Goal: Task Accomplishment & Management: Use online tool/utility

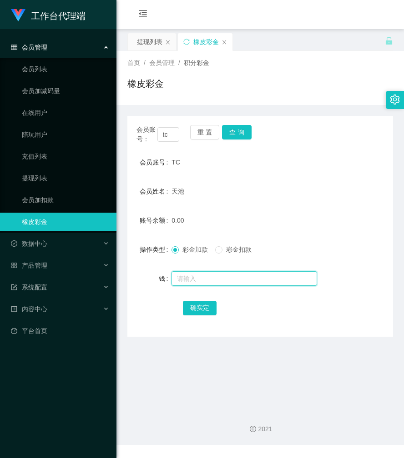
click at [191, 275] on input "text" at bounding box center [243, 278] width 145 height 15
type input "48"
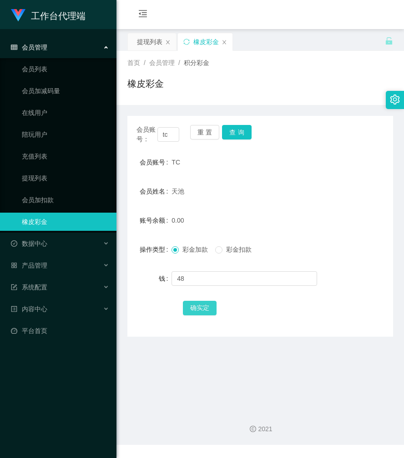
click at [194, 309] on button "确实定" at bounding box center [200, 308] width 34 height 15
click at [239, 130] on button "查询" at bounding box center [237, 132] width 30 height 15
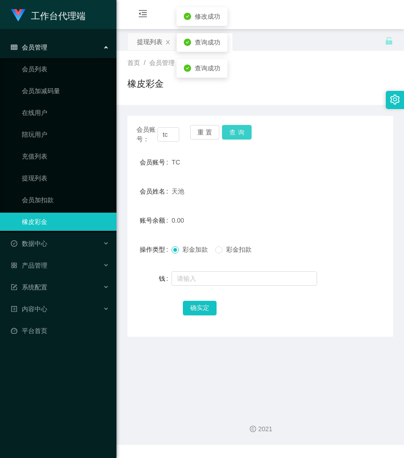
click at [239, 130] on button "查询" at bounding box center [237, 132] width 30 height 15
click at [239, 130] on button "查询" at bounding box center [242, 132] width 40 height 15
click at [239, 130] on button "查询" at bounding box center [237, 132] width 30 height 15
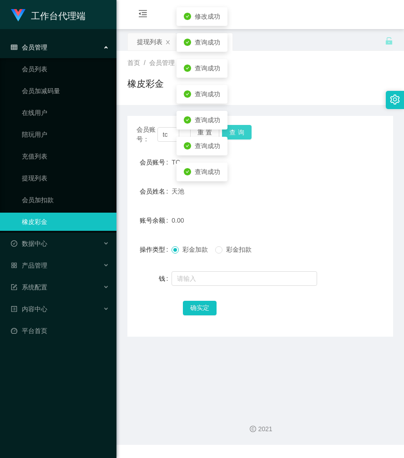
click at [239, 130] on button "查询" at bounding box center [237, 132] width 30 height 15
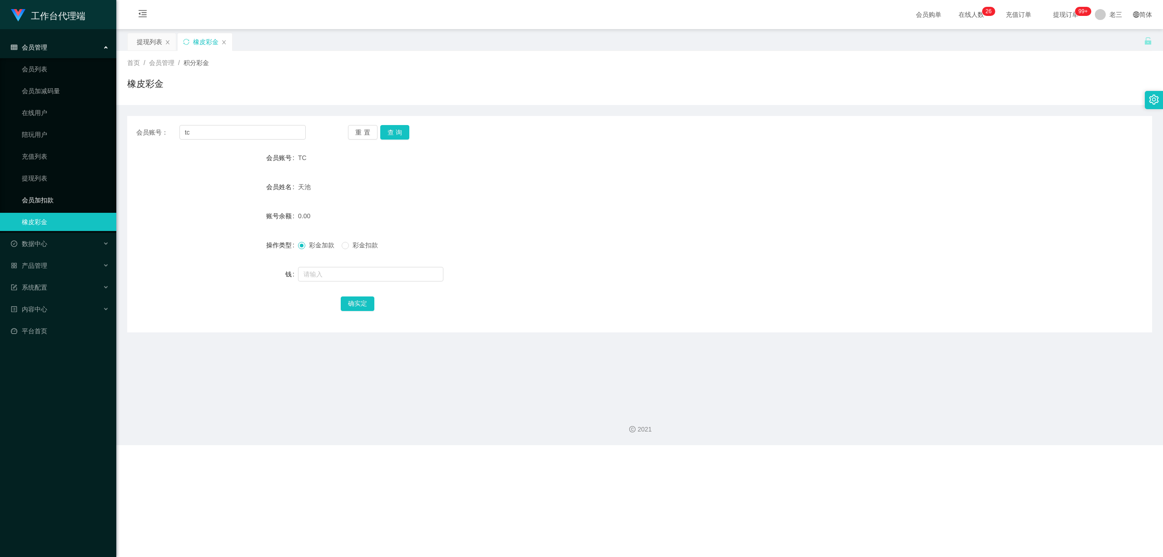
click at [46, 200] on link "会员加扣款" at bounding box center [65, 200] width 87 height 18
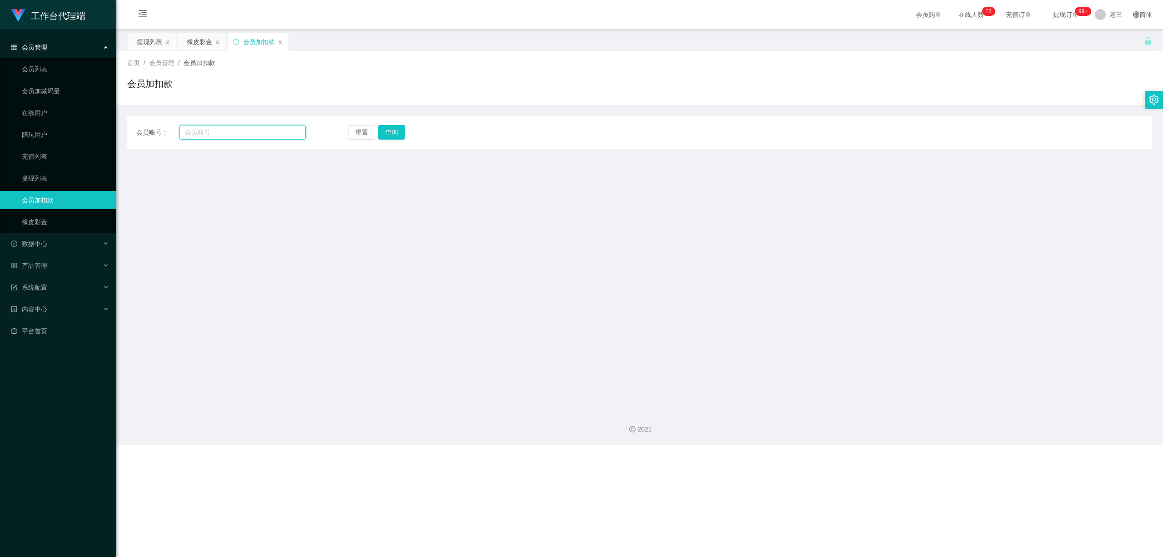
click at [247, 138] on input "text" at bounding box center [242, 132] width 126 height 15
click at [220, 132] on input "text" at bounding box center [242, 132] width 126 height 15
type input "退"
type input "TC"
click at [392, 134] on button "查询" at bounding box center [395, 132] width 30 height 15
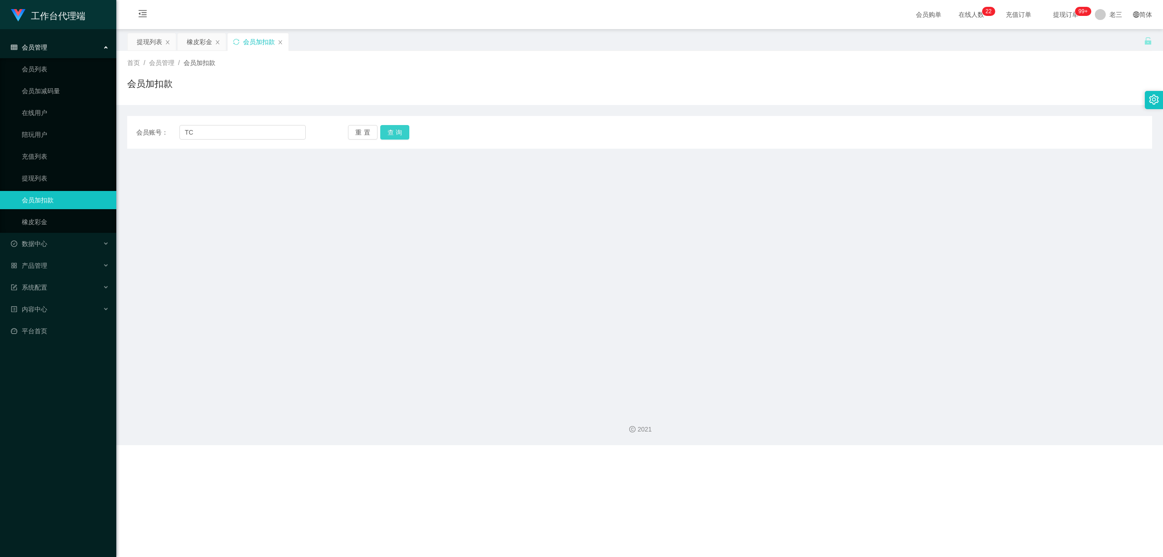
click at [392, 134] on button "查询" at bounding box center [395, 132] width 30 height 15
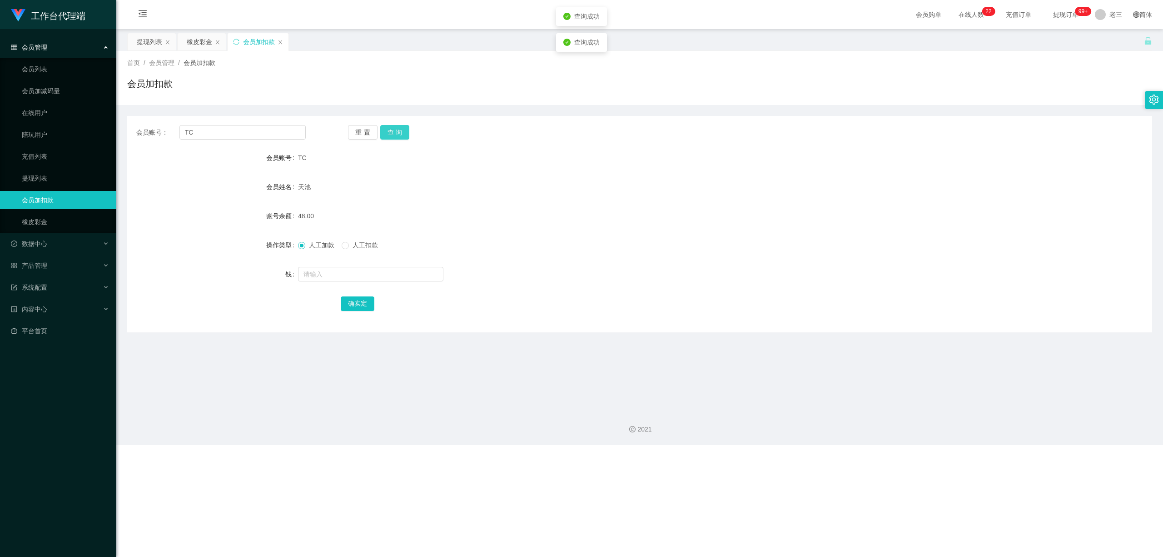
click at [392, 134] on button "查询" at bounding box center [395, 132] width 30 height 15
click at [392, 134] on button "查询" at bounding box center [400, 132] width 40 height 15
click at [142, 42] on font "提现列表" at bounding box center [149, 41] width 25 height 7
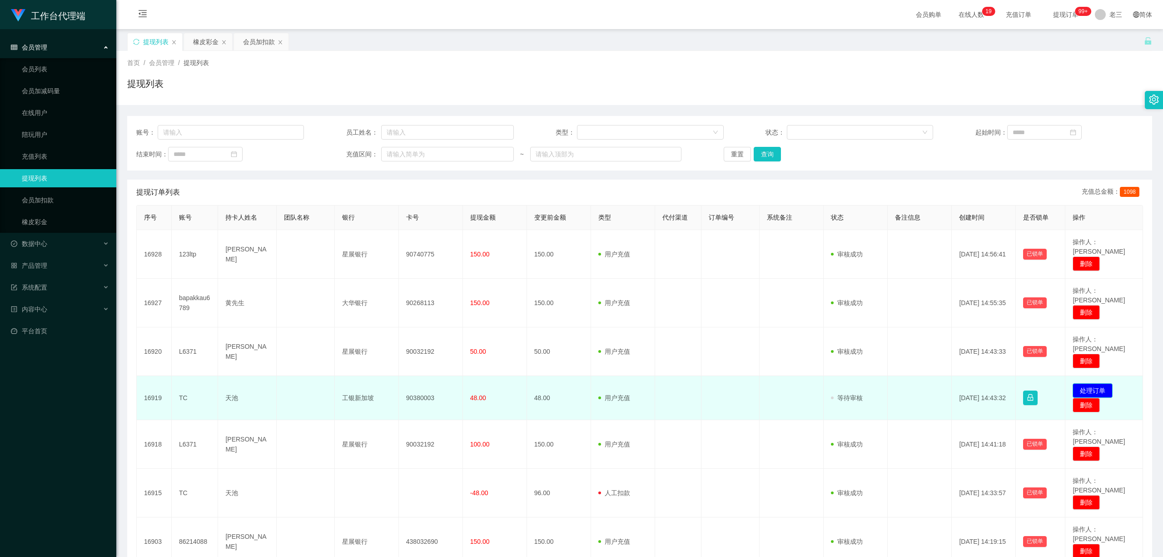
click at [403, 383] on button "处理订单" at bounding box center [1093, 390] width 40 height 15
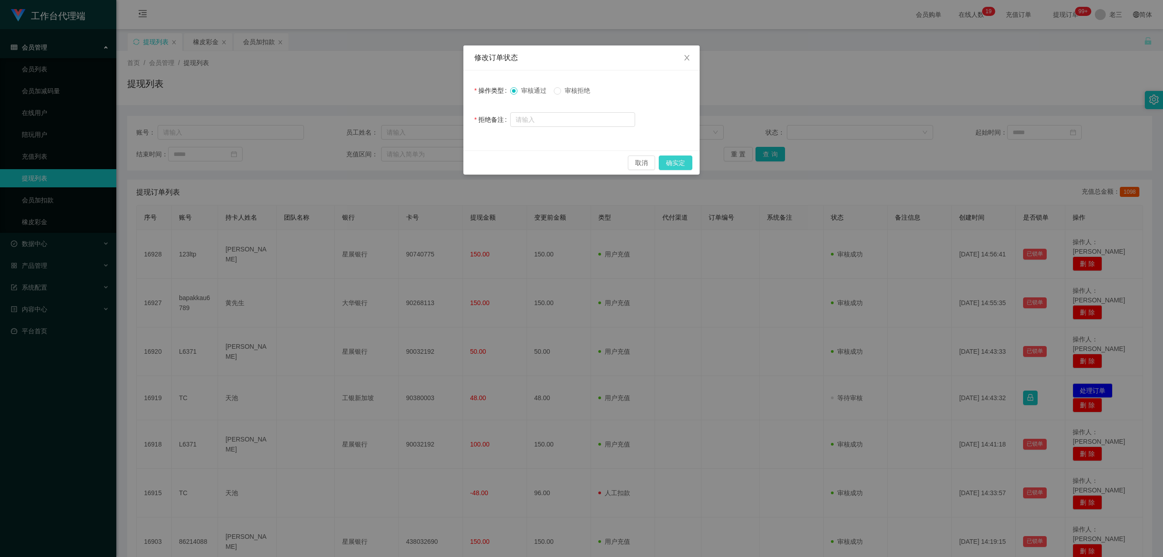
click at [403, 166] on button "确实定" at bounding box center [676, 162] width 34 height 15
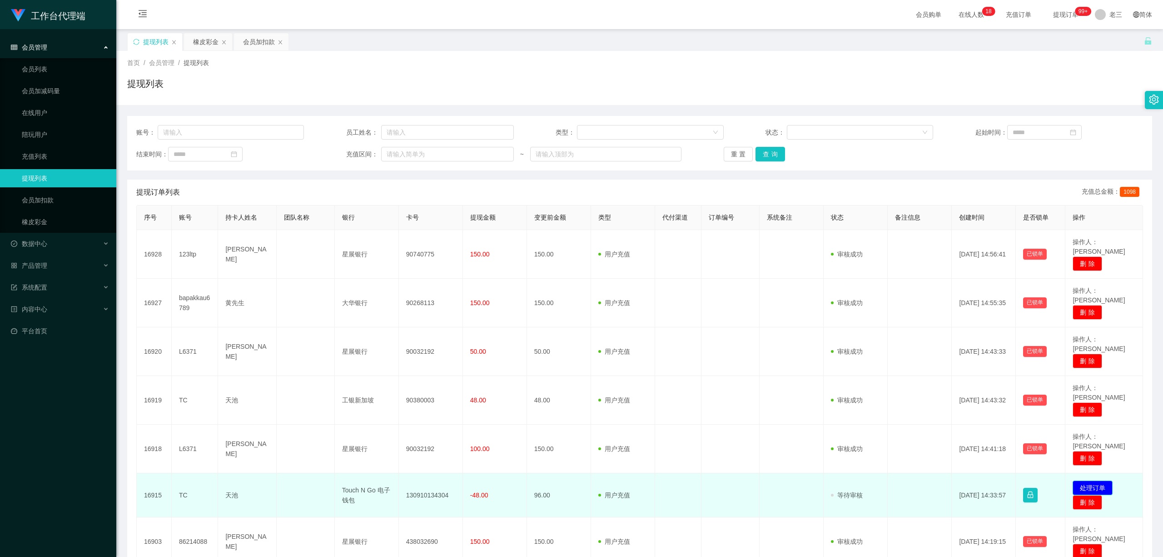
click at [403, 458] on button "处理订单" at bounding box center [1093, 487] width 40 height 15
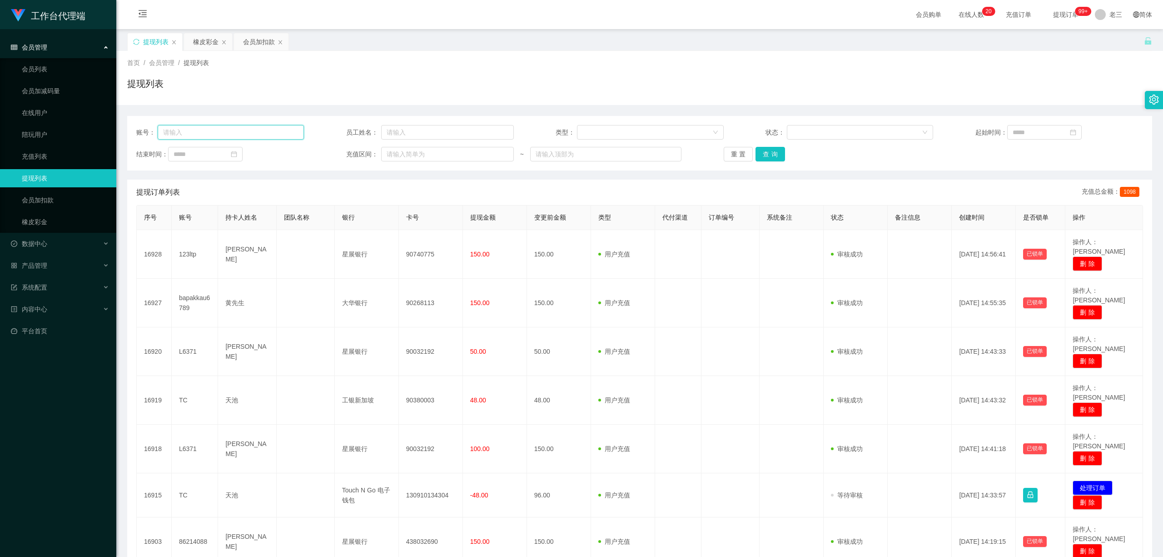
click at [179, 138] on input "text" at bounding box center [231, 132] width 147 height 15
type input "TC"
click at [403, 154] on button "查询" at bounding box center [771, 154] width 30 height 15
click at [403, 154] on div "重置 查询" at bounding box center [808, 154] width 168 height 15
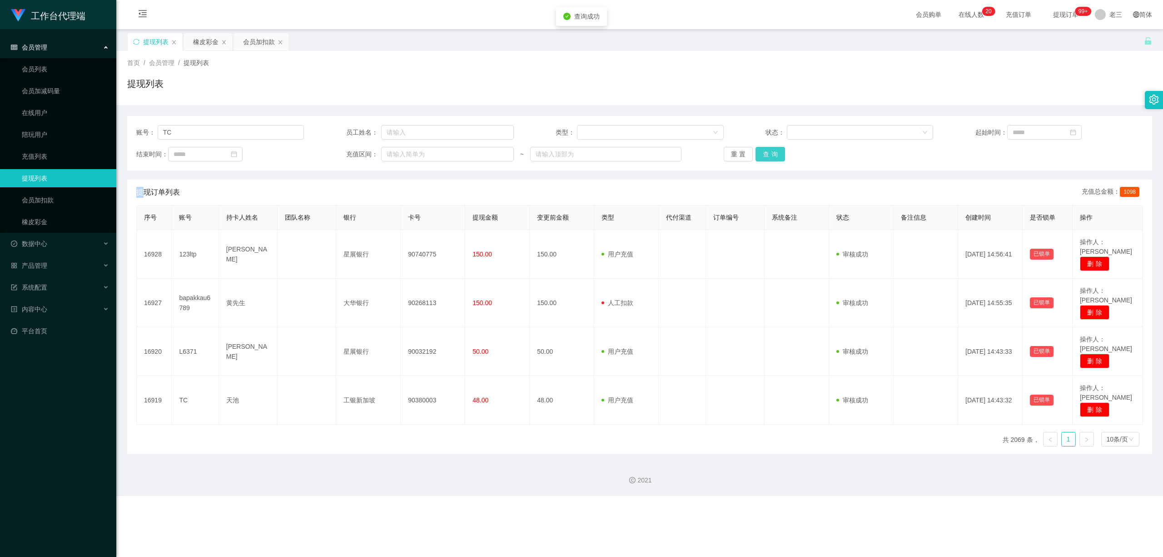
click at [403, 154] on button "查询" at bounding box center [771, 154] width 30 height 15
click at [403, 154] on div "重置 查询" at bounding box center [808, 154] width 168 height 15
click at [403, 154] on button "查询" at bounding box center [771, 154] width 30 height 15
click at [403, 154] on div "重置 查询" at bounding box center [808, 154] width 168 height 15
click at [403, 154] on button "查询" at bounding box center [771, 154] width 30 height 15
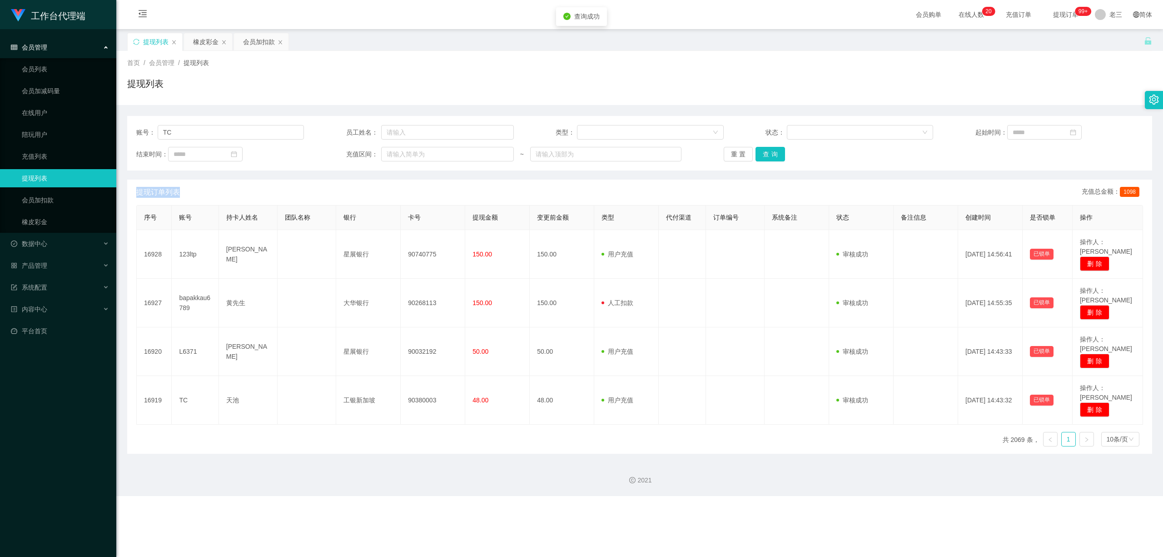
click at [403, 154] on div "重置 查询" at bounding box center [808, 154] width 168 height 15
drag, startPoint x: 174, startPoint y: 135, endPoint x: 151, endPoint y: 135, distance: 23.6
click at [151, 135] on div "账号： TC" at bounding box center [220, 132] width 168 height 15
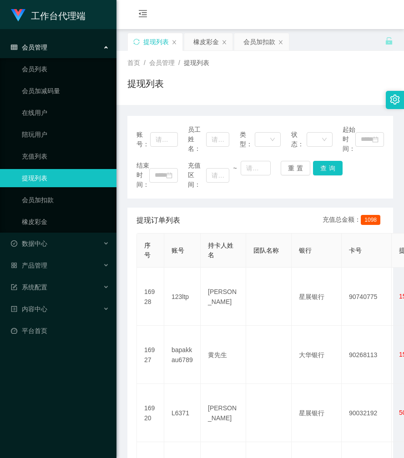
click at [324, 40] on div "提现列表 橡皮彩金 会员加扣款" at bounding box center [255, 48] width 257 height 31
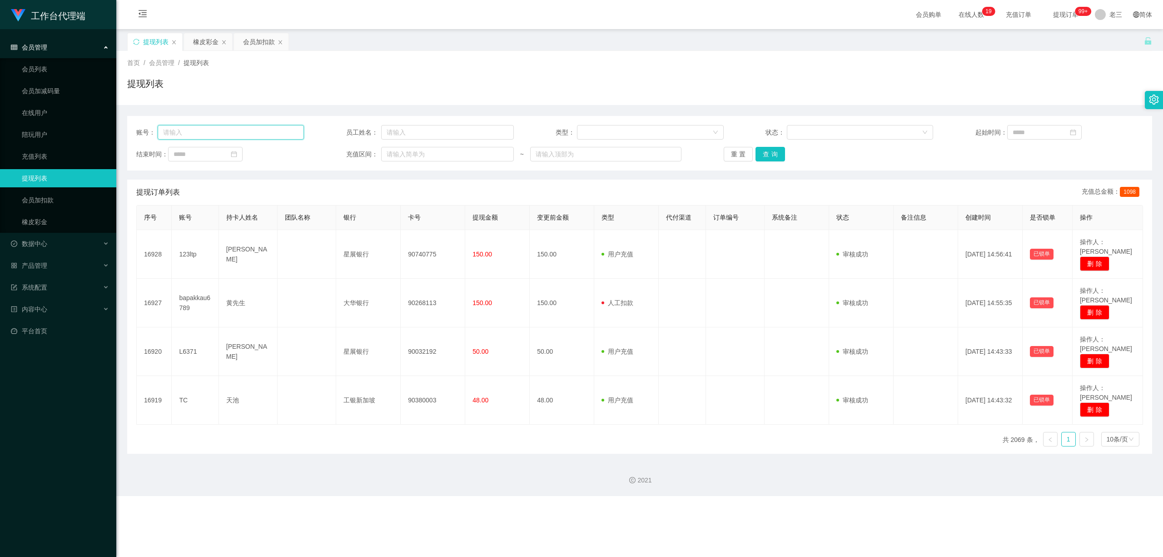
click at [180, 129] on input "text" at bounding box center [231, 132] width 147 height 15
click at [211, 132] on input "text" at bounding box center [231, 132] width 147 height 15
paste input "tc"
type input "tc"
click at [403, 153] on button "查询" at bounding box center [771, 154] width 30 height 15
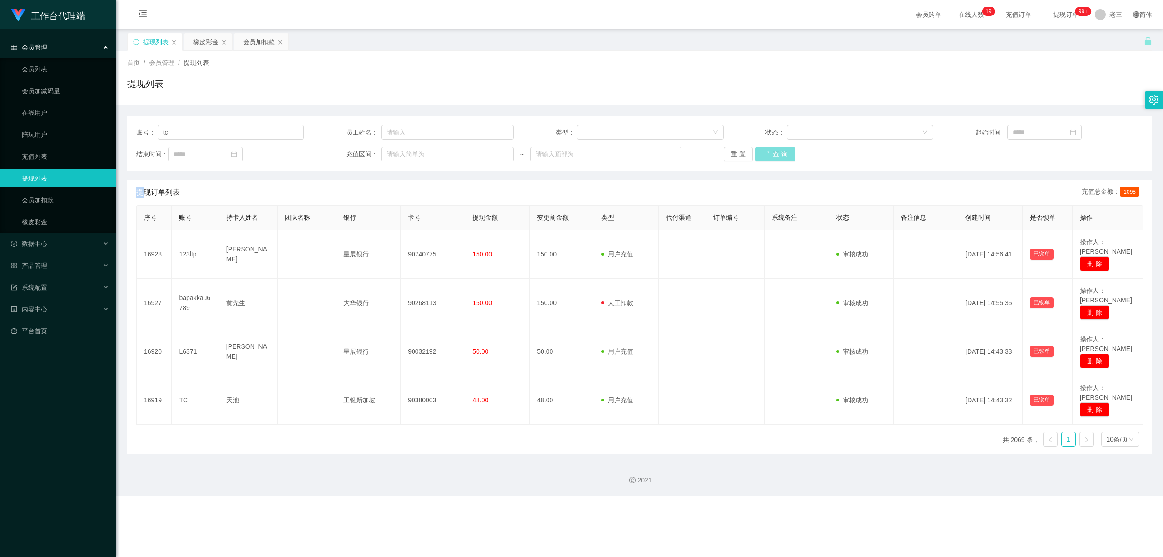
click at [403, 153] on div "重置 查询" at bounding box center [808, 154] width 168 height 15
click at [403, 153] on button "查询" at bounding box center [771, 154] width 30 height 15
click at [403, 153] on div "重置 查询" at bounding box center [808, 154] width 168 height 15
click at [403, 153] on button "查询" at bounding box center [771, 154] width 30 height 15
click at [403, 153] on div "重置 查询" at bounding box center [808, 154] width 168 height 15
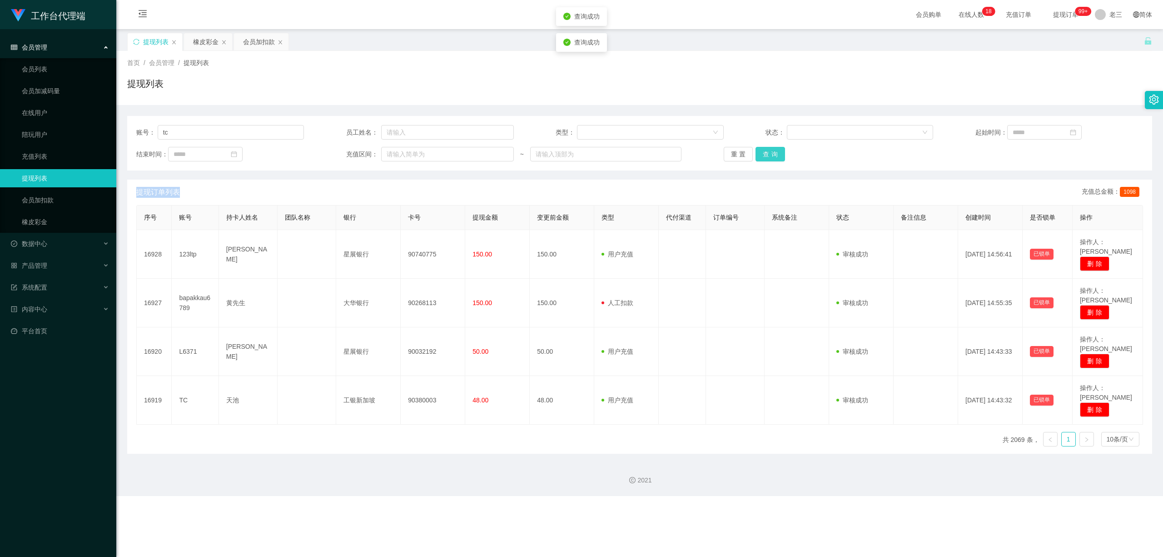
click at [403, 153] on button "查询" at bounding box center [771, 154] width 30 height 15
click at [403, 153] on div "重置 查询" at bounding box center [808, 154] width 168 height 15
click at [403, 155] on button "查询" at bounding box center [771, 154] width 30 height 15
click at [403, 155] on div "重置 查询" at bounding box center [808, 154] width 168 height 15
click at [403, 155] on button "查询" at bounding box center [771, 154] width 30 height 15
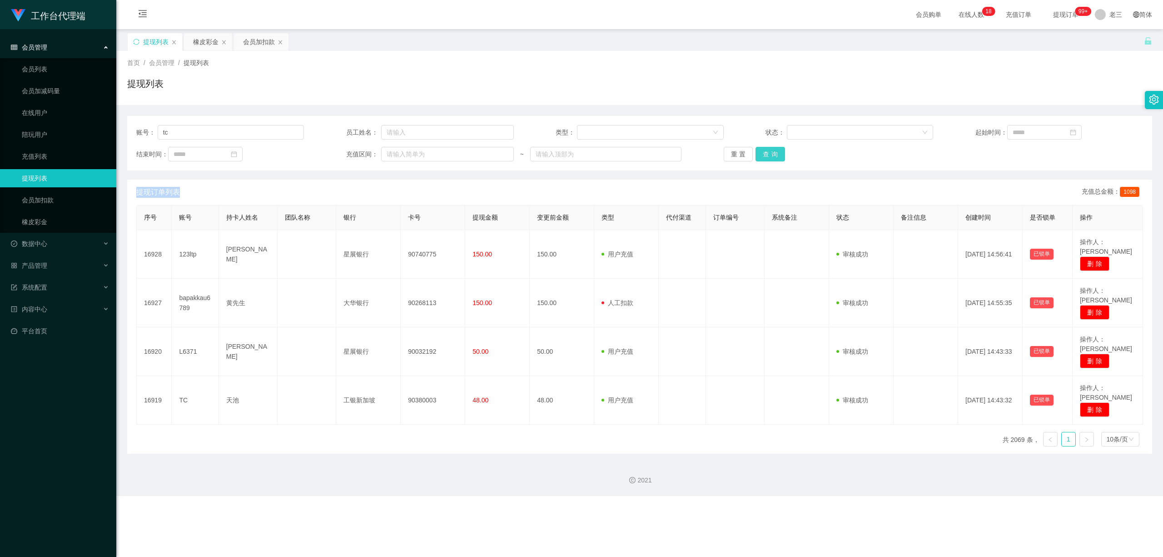
click at [403, 153] on button "查询" at bounding box center [771, 154] width 30 height 15
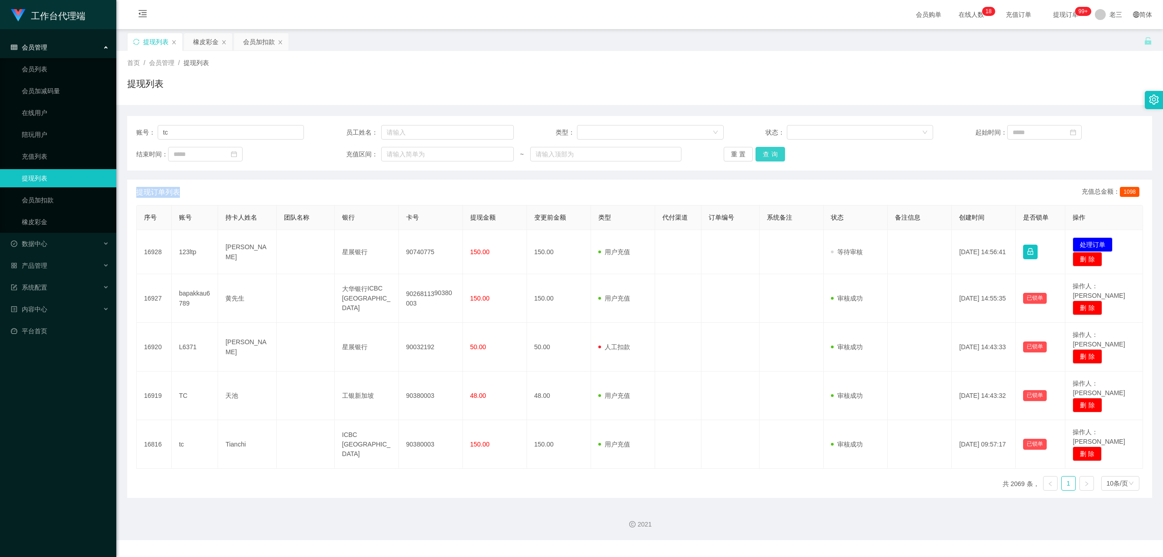
click at [403, 153] on div "重置 查询" at bounding box center [808, 154] width 168 height 15
click at [403, 153] on button "查询" at bounding box center [771, 154] width 30 height 15
click at [403, 153] on div "重置 查询" at bounding box center [808, 154] width 168 height 15
click at [403, 153] on button "查询" at bounding box center [771, 154] width 30 height 15
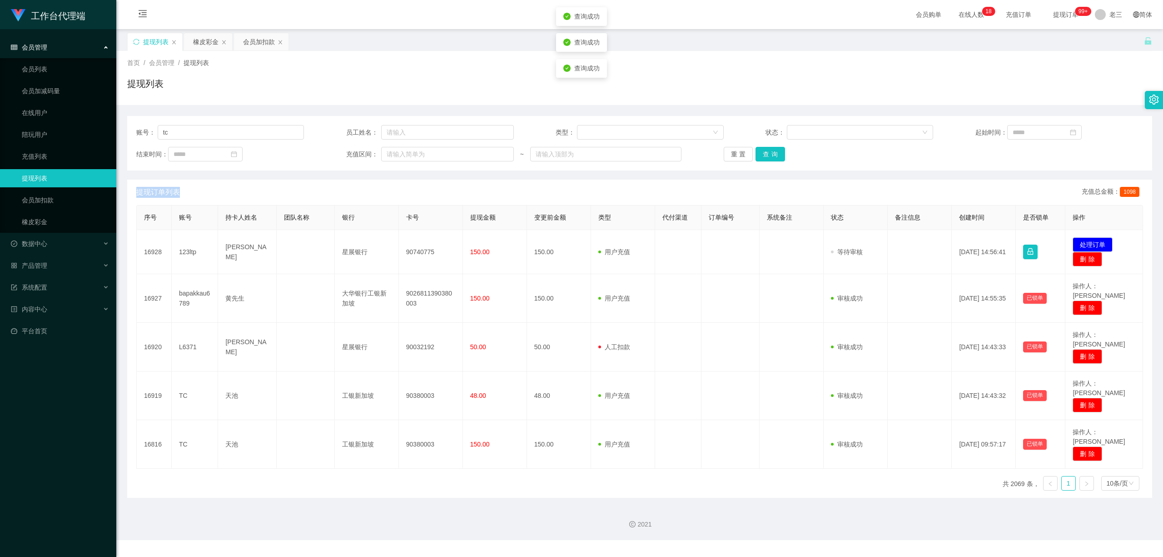
click at [403, 153] on div "重置 查询" at bounding box center [808, 154] width 168 height 15
click at [403, 153] on button "查询" at bounding box center [771, 154] width 30 height 15
click at [403, 154] on button "查询" at bounding box center [771, 154] width 30 height 15
click at [403, 154] on div "重置 查询" at bounding box center [808, 154] width 168 height 15
click at [403, 154] on button "查询" at bounding box center [771, 154] width 30 height 15
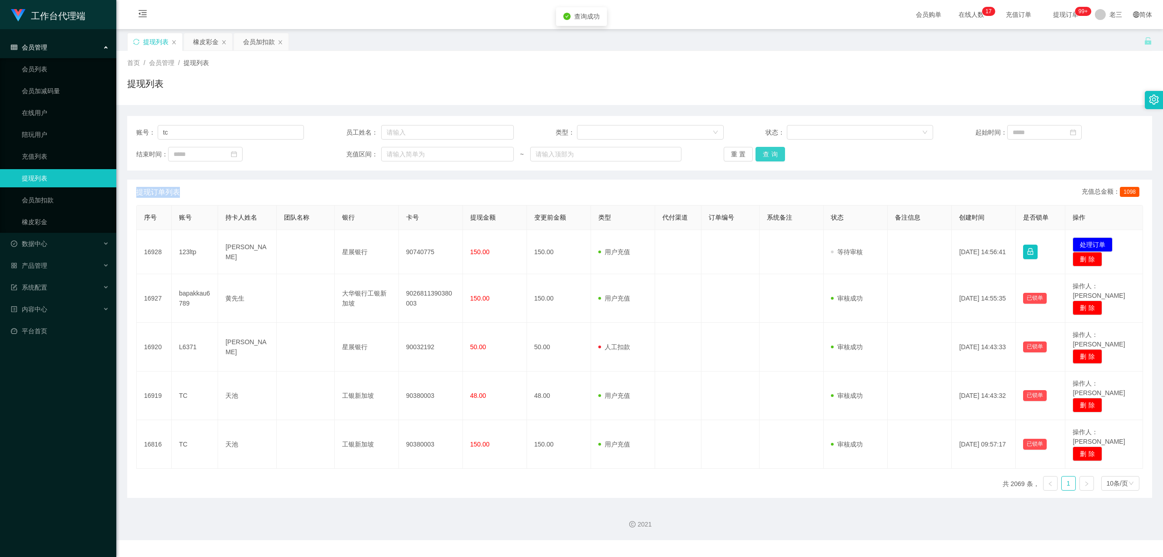
click at [403, 154] on div "重置 查询" at bounding box center [808, 154] width 168 height 15
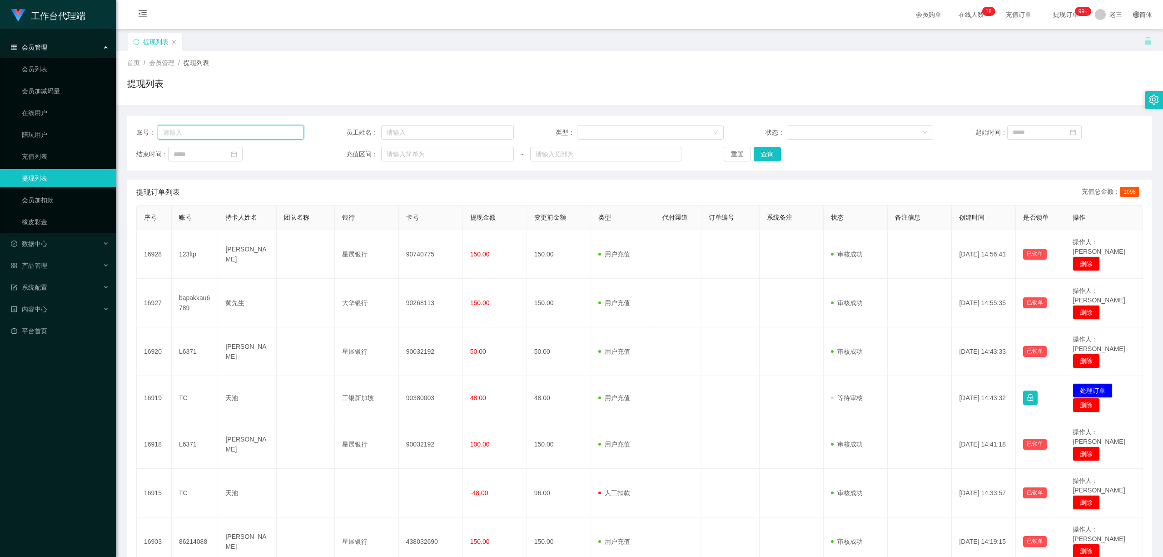
drag, startPoint x: 0, startPoint y: 0, endPoint x: 199, endPoint y: 128, distance: 236.7
click at [199, 128] on input "text" at bounding box center [231, 132] width 147 height 15
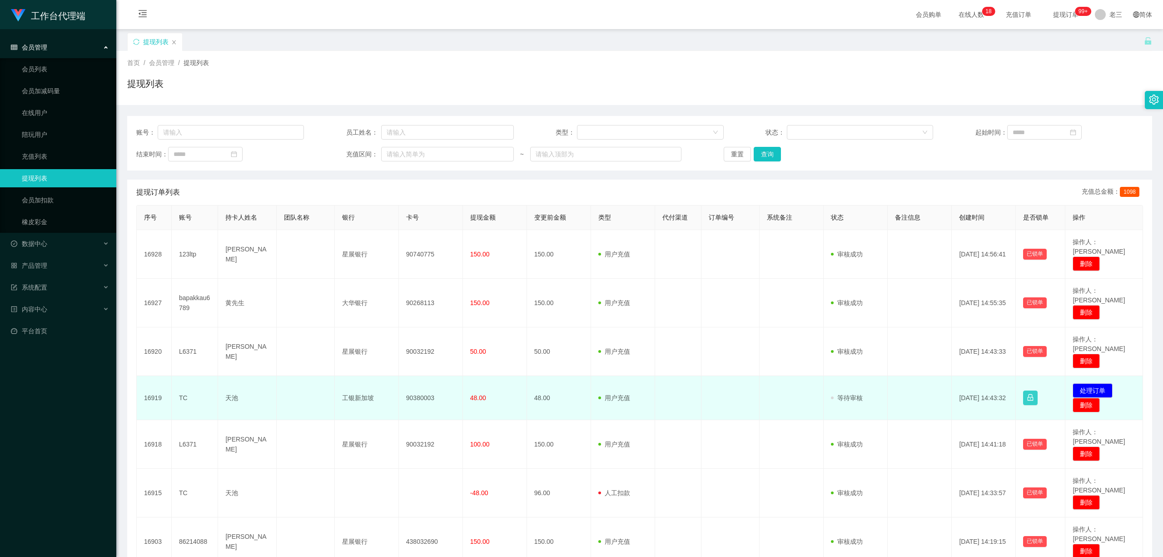
click at [1027, 390] on button "button" at bounding box center [1030, 397] width 15 height 15
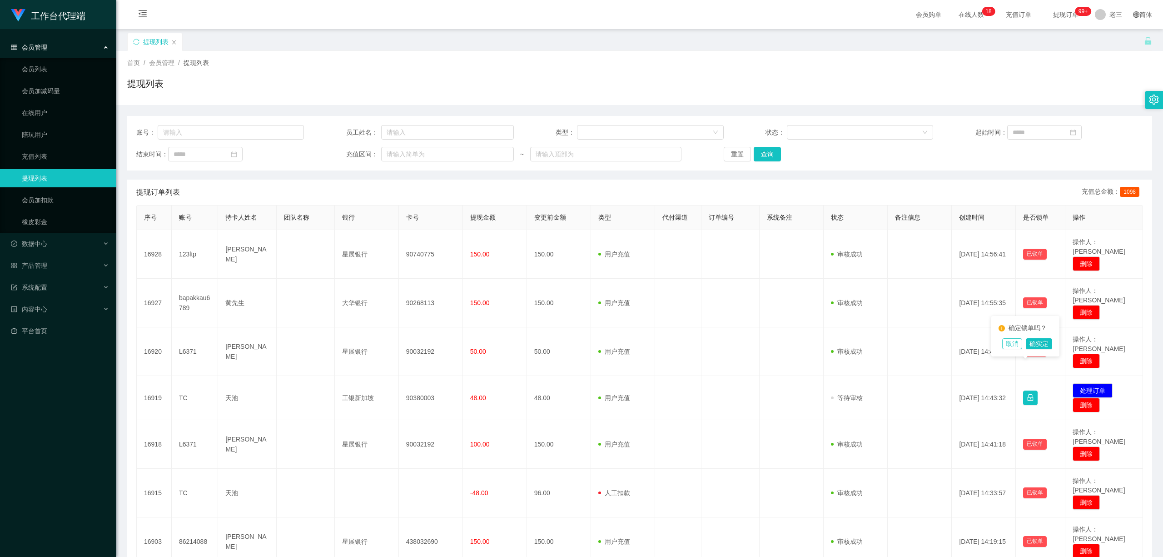
click at [1017, 348] on button "取消" at bounding box center [1012, 343] width 20 height 11
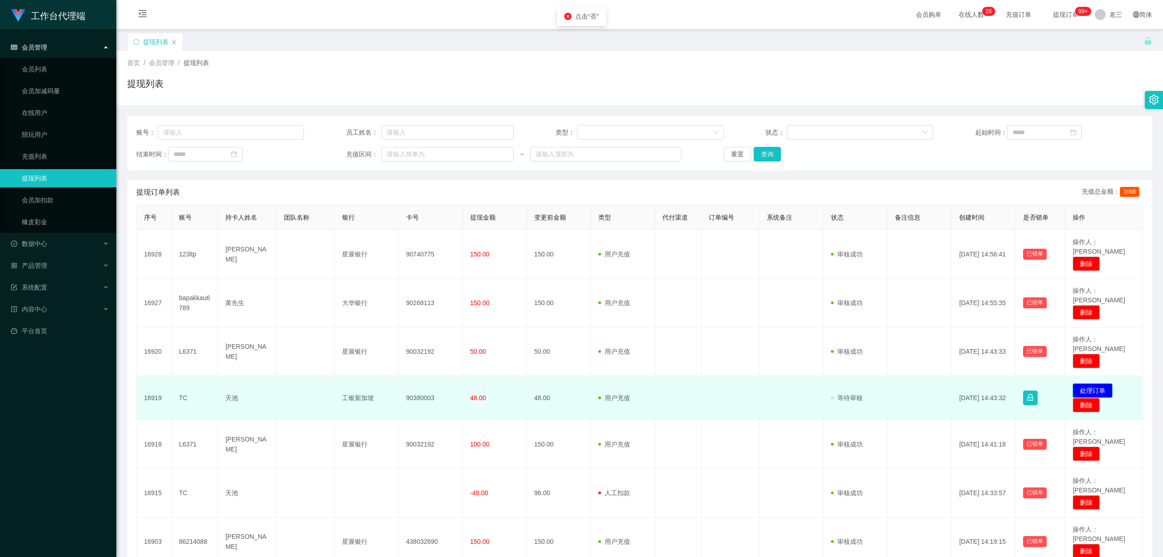
click at [1086, 383] on button "处理订单" at bounding box center [1093, 390] width 40 height 15
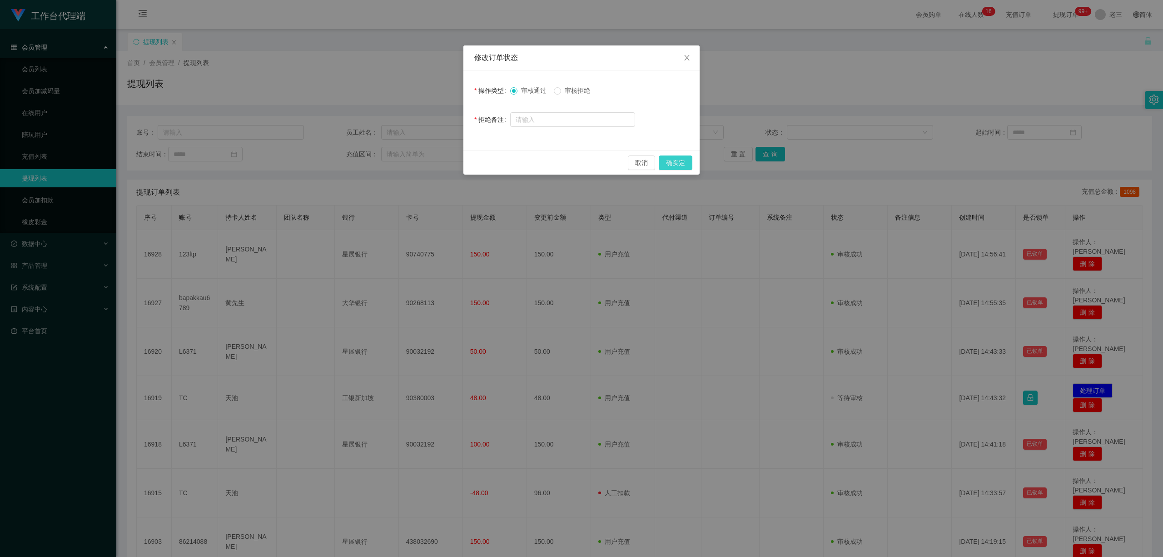
click at [682, 164] on button "确实定" at bounding box center [676, 162] width 34 height 15
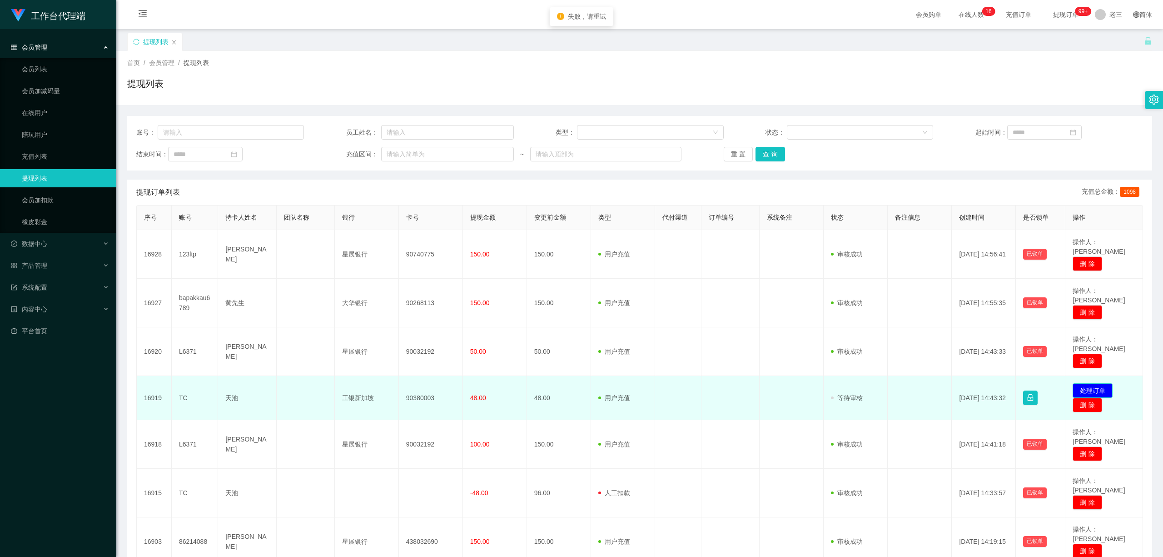
click at [1079, 383] on button "处理订单" at bounding box center [1093, 390] width 40 height 15
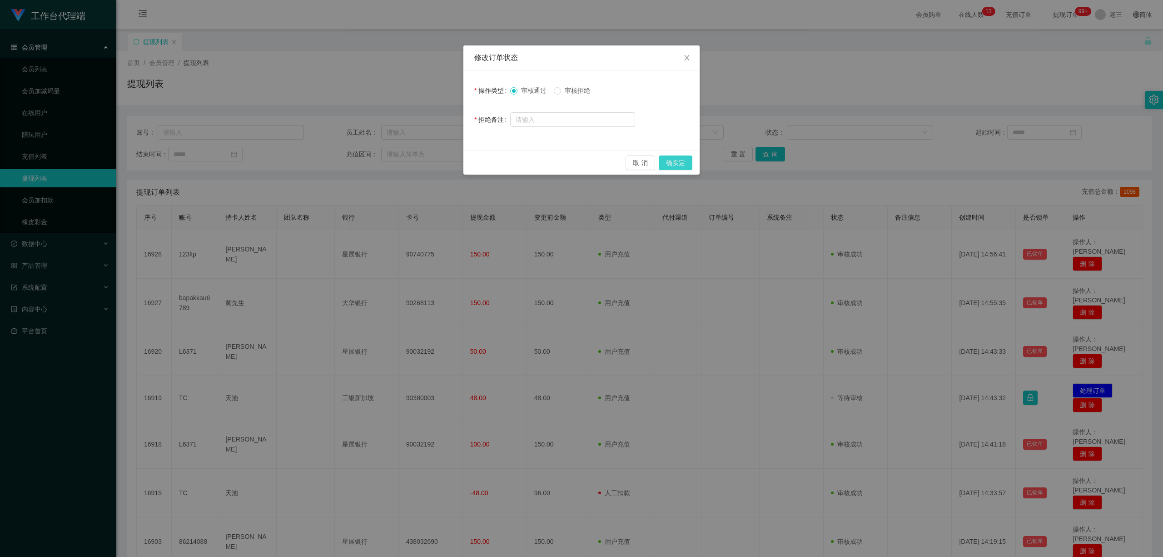
click at [666, 165] on button "确实定" at bounding box center [676, 162] width 34 height 15
